Goal: Information Seeking & Learning: Learn about a topic

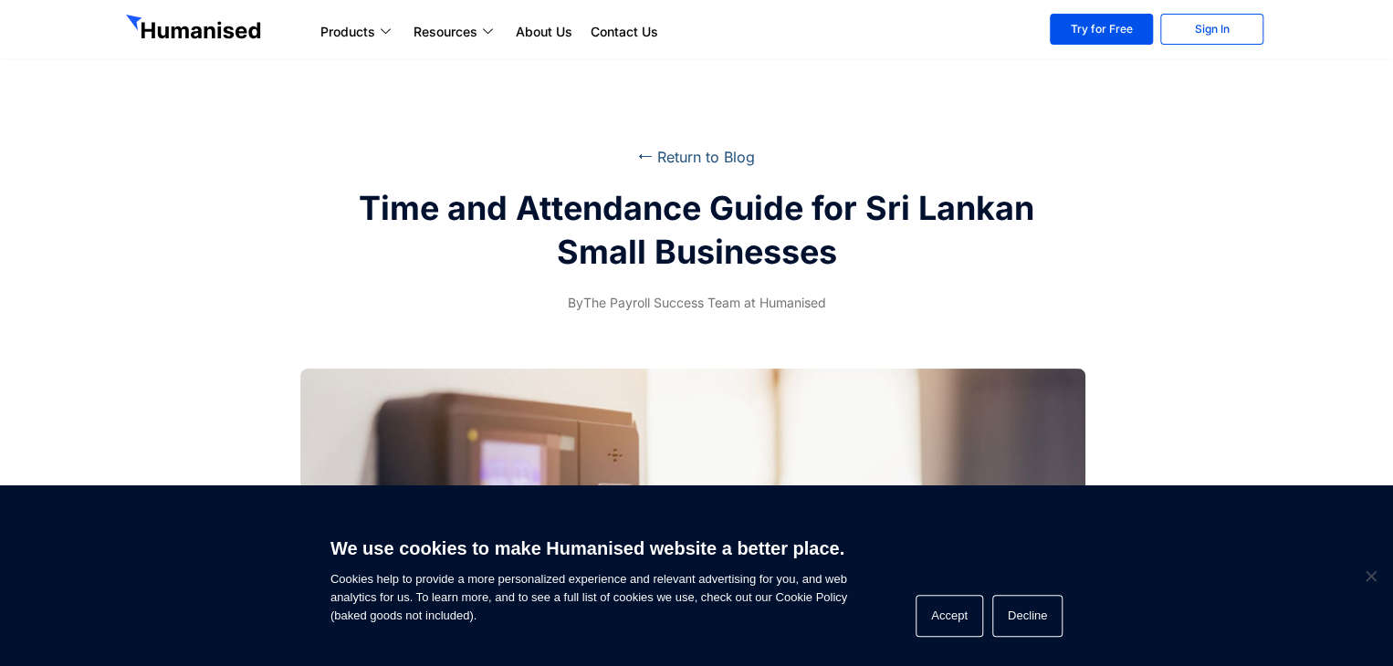
click at [698, 159] on link "⭠ Return to Blog" at bounding box center [696, 157] width 117 height 18
